Goal: Task Accomplishment & Management: Manage account settings

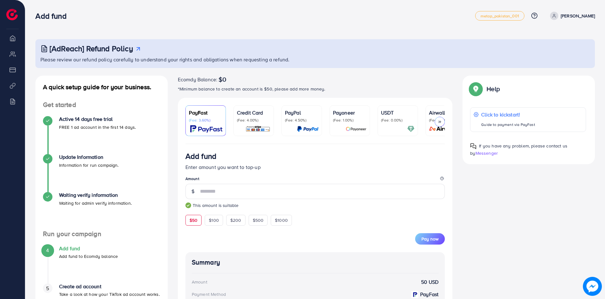
click at [10, 15] on img at bounding box center [11, 14] width 11 height 11
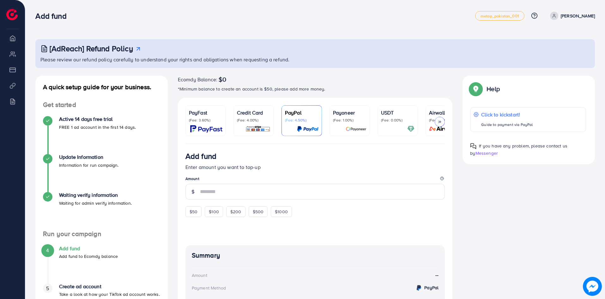
click at [556, 16] on icon at bounding box center [554, 16] width 4 height 4
click at [346, 22] on div "Add fund metap_pakistan_001 Help Center Contact Support Plans and Pricing Term …" at bounding box center [315, 16] width 560 height 18
